Goal: Task Accomplishment & Management: Manage account settings

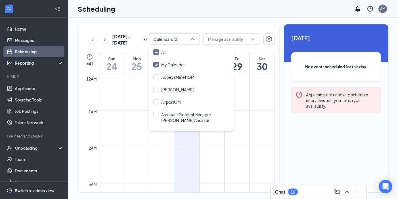
scroll to position [1639, 0]
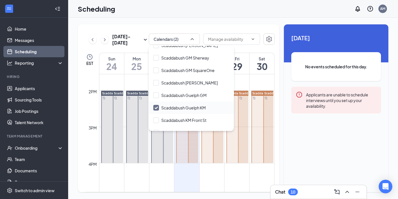
click at [155, 105] on input "Scaddabush Guelph KM" at bounding box center [179, 108] width 52 height 6
checkbox input "false"
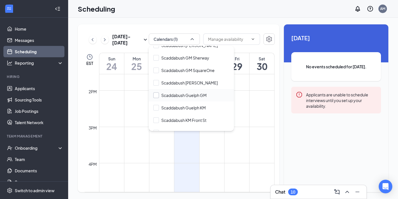
click at [157, 92] on input "Scaddabush Guelph GM" at bounding box center [179, 95] width 53 height 6
click at [150, 25] on div "[DATE] - [DATE] Calendars (2) EST Sun 24 Mon 25 Tue 26 Wed 27 Thu 28 Fri 29 Sat…" at bounding box center [178, 108] width 201 height 168
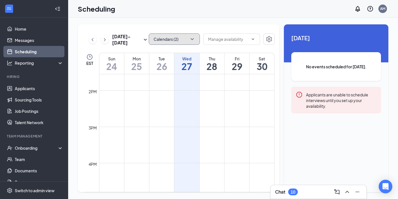
click at [191, 41] on icon "ChevronDown" at bounding box center [192, 39] width 6 height 6
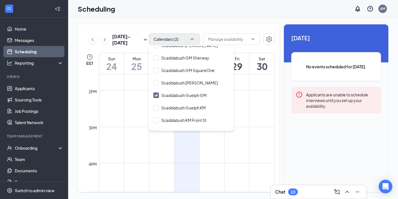
click at [201, 18] on div "[DATE] - [DATE] Calendars (2) EST Sun 24 Mon 25 Tue 26 Wed 27 Thu 28 Fri 29 Sat…" at bounding box center [233, 109] width 330 height 182
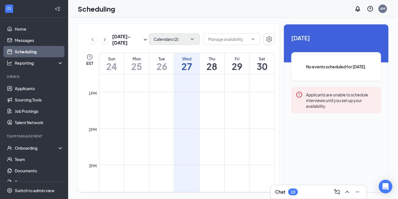
scroll to position [324, 0]
click at [193, 41] on icon "ChevronDown" at bounding box center [192, 39] width 6 height 6
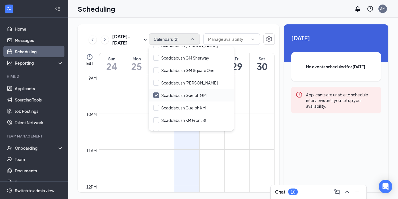
click at [157, 92] on input "Scaddabush Guelph GM" at bounding box center [179, 95] width 53 height 6
checkbox input "false"
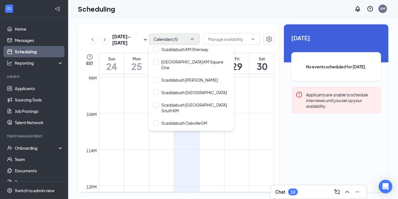
scroll to position [1739, 0]
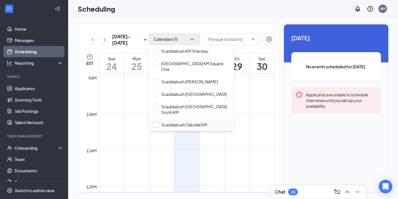
click at [156, 122] on input "Scaddabush OakvilleGM" at bounding box center [180, 125] width 54 height 6
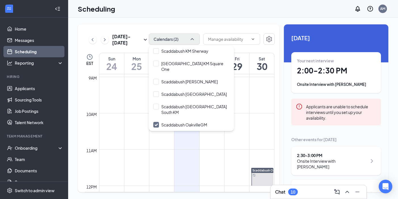
click at [182, 23] on div "[DATE] - [DATE] Calendars (2) EST Sun 24 Mon 25 Tue 26 Wed 27 Thu 28 Fri 29 Sat…" at bounding box center [233, 109] width 330 height 182
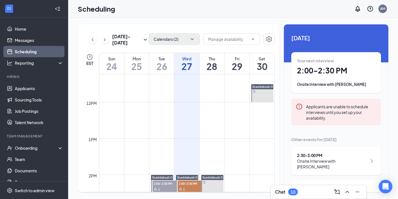
scroll to position [369, 0]
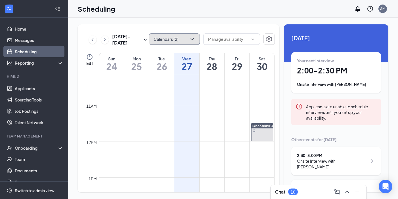
click at [193, 41] on icon "ChevronDown" at bounding box center [192, 39] width 6 height 6
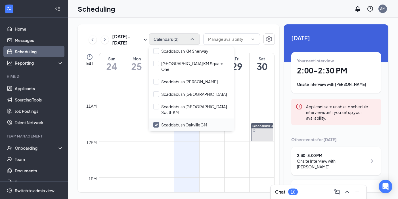
click at [155, 122] on input "Scaddabush OakvilleGM" at bounding box center [180, 125] width 54 height 6
checkbox input "false"
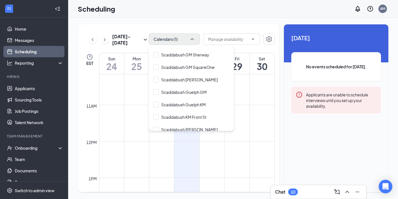
scroll to position [1643, 0]
click at [155, 89] on input "Scaddabush Guelph GM" at bounding box center [179, 92] width 53 height 6
click at [177, 20] on div "[DATE] - [DATE] Calendars (2) EST Sun 24 Mon 25 Tue 26 Wed 27 Thu 28 Fri 29 Sat…" at bounding box center [233, 109] width 330 height 182
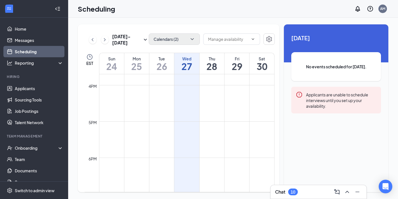
scroll to position [555, 0]
click at [191, 42] on button "Calendars (2)" at bounding box center [174, 38] width 51 height 11
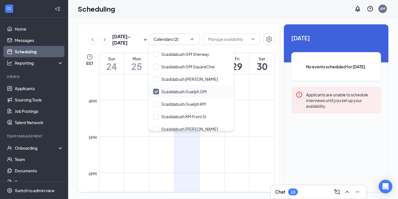
click at [156, 89] on input "Scaddabush Guelph GM" at bounding box center [179, 92] width 53 height 6
checkbox input "false"
click at [155, 101] on input "Scaddabush Guelph KM" at bounding box center [179, 104] width 52 height 6
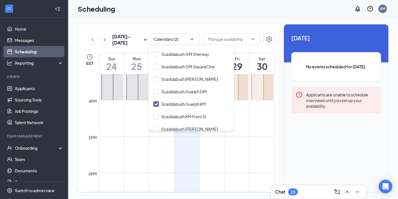
click at [149, 17] on div "Scheduling AM" at bounding box center [233, 9] width 330 height 18
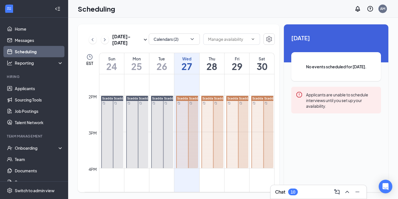
scroll to position [484, 0]
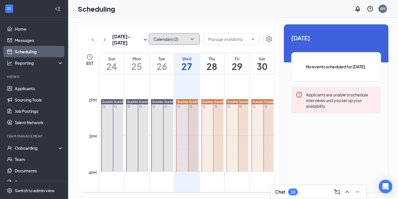
click at [182, 37] on button "Calendars (2)" at bounding box center [174, 38] width 51 height 11
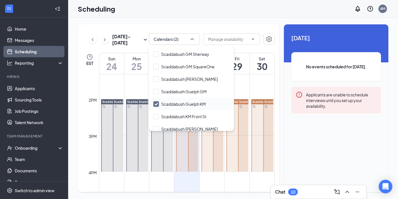
click at [156, 101] on input "Scaddabush Guelph KM" at bounding box center [179, 104] width 52 height 6
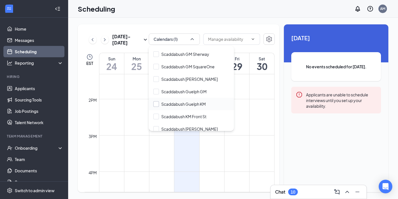
checkbox input "false"
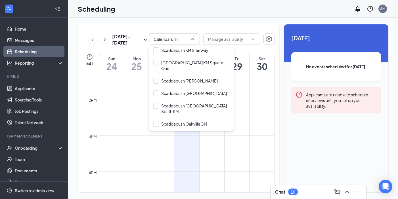
scroll to position [1742, 0]
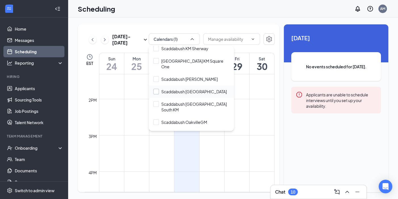
click at [157, 89] on input "Scaddabush [GEOGRAPHIC_DATA]" at bounding box center [189, 92] width 73 height 6
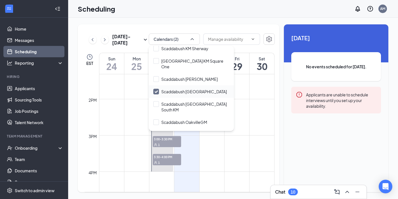
click at [157, 89] on input "Scaddabush [GEOGRAPHIC_DATA]" at bounding box center [189, 92] width 73 height 6
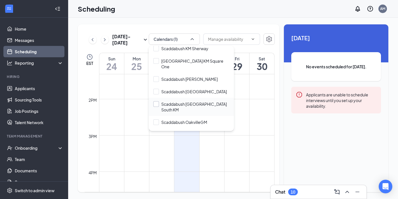
checkbox input "false"
click at [156, 101] on input "Scaddabush [GEOGRAPHIC_DATA] South KM" at bounding box center [191, 106] width 76 height 11
checkbox input "true"
click at [189, 22] on div "[DATE] - [DATE] Calendars (2) EST Sun 24 Mon 25 Tue 26 Wed 27 Thu 28 Fri 29 Sat…" at bounding box center [233, 109] width 330 height 182
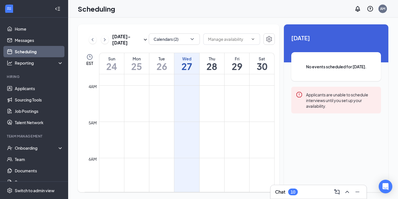
scroll to position [124, 0]
